Goal: Task Accomplishment & Management: Use online tool/utility

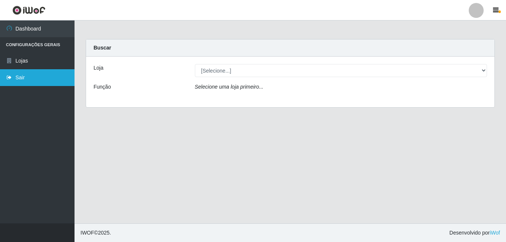
click at [11, 74] on link "Sair" at bounding box center [37, 77] width 75 height 17
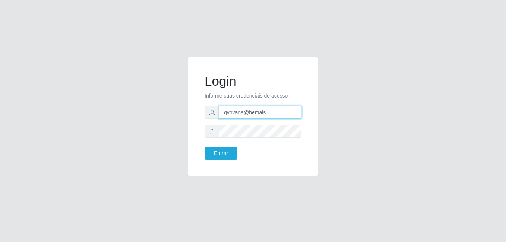
click at [258, 112] on input "gyovana@bemais" at bounding box center [260, 112] width 82 height 13
type input "[PERSON_NAME]"
click at [234, 154] on button "Entrar" at bounding box center [221, 153] width 33 height 13
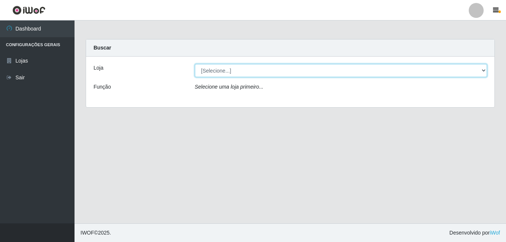
click at [233, 72] on select "[Selecione...] [PERSON_NAME]" at bounding box center [341, 70] width 293 height 13
select select "230"
click at [195, 64] on select "[Selecione...] [PERSON_NAME]" at bounding box center [341, 70] width 293 height 13
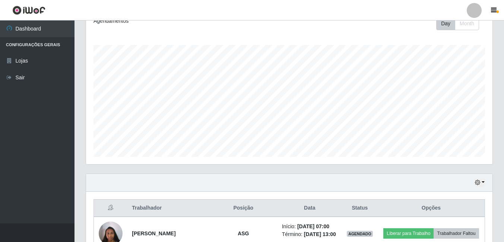
scroll to position [105, 0]
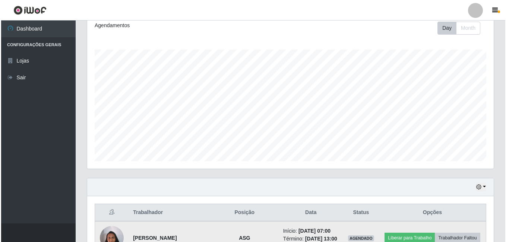
scroll to position [254, 0]
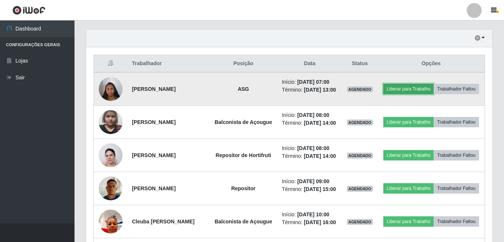
click at [434, 85] on button "Liberar para Trabalho" at bounding box center [409, 89] width 50 height 10
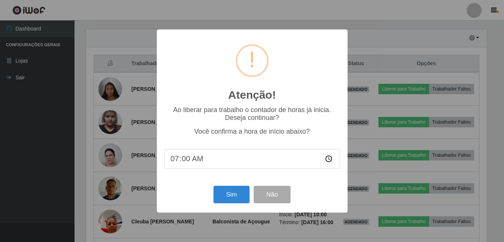
scroll to position [155, 403]
click at [224, 197] on button "Sim" at bounding box center [232, 195] width 36 height 18
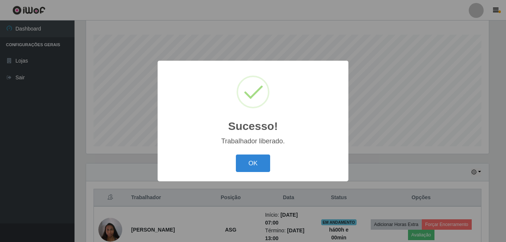
click at [236, 155] on button "OK" at bounding box center [253, 164] width 35 height 18
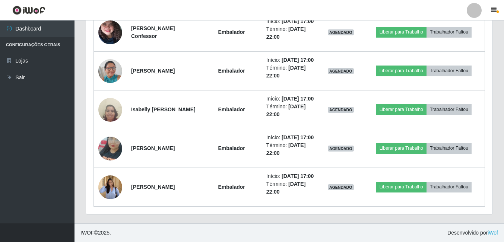
scroll to position [791, 0]
